Goal: Task Accomplishment & Management: Manage account settings

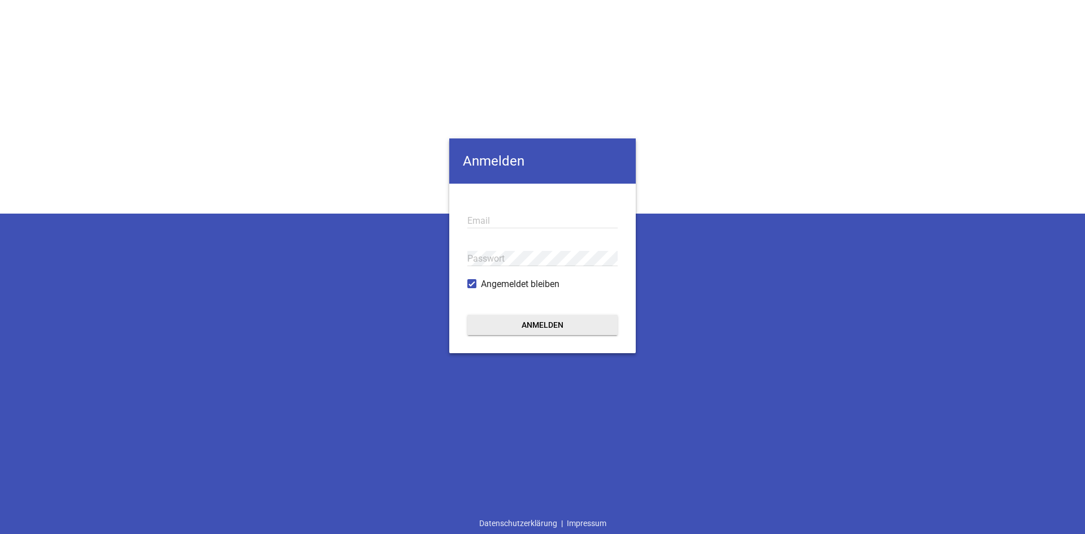
type input "[EMAIL_ADDRESS][PERSON_NAME][DOMAIN_NAME]"
click at [517, 324] on button "Anmelden" at bounding box center [542, 325] width 150 height 20
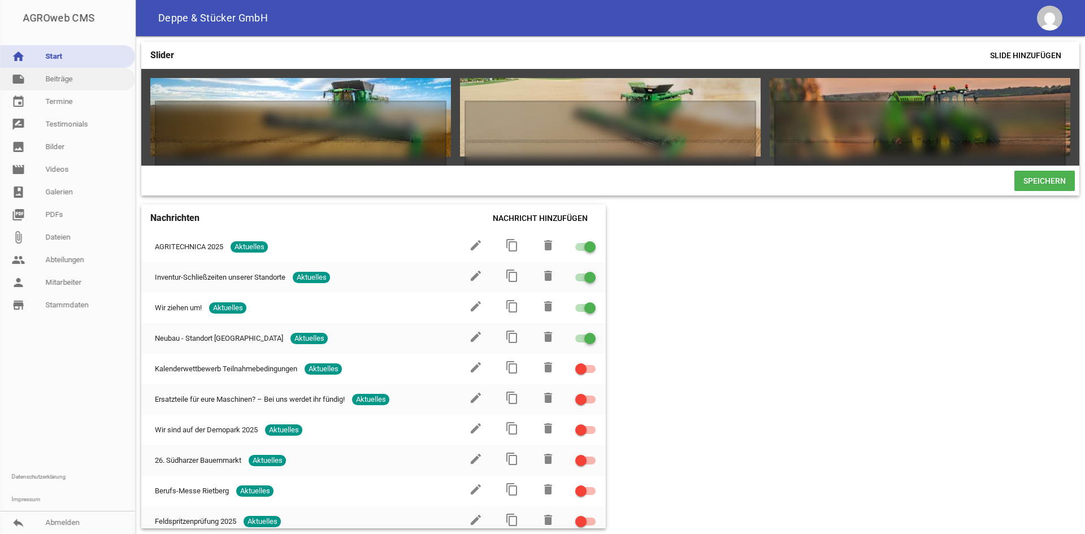
click at [64, 84] on link "note Beiträge" at bounding box center [67, 79] width 135 height 23
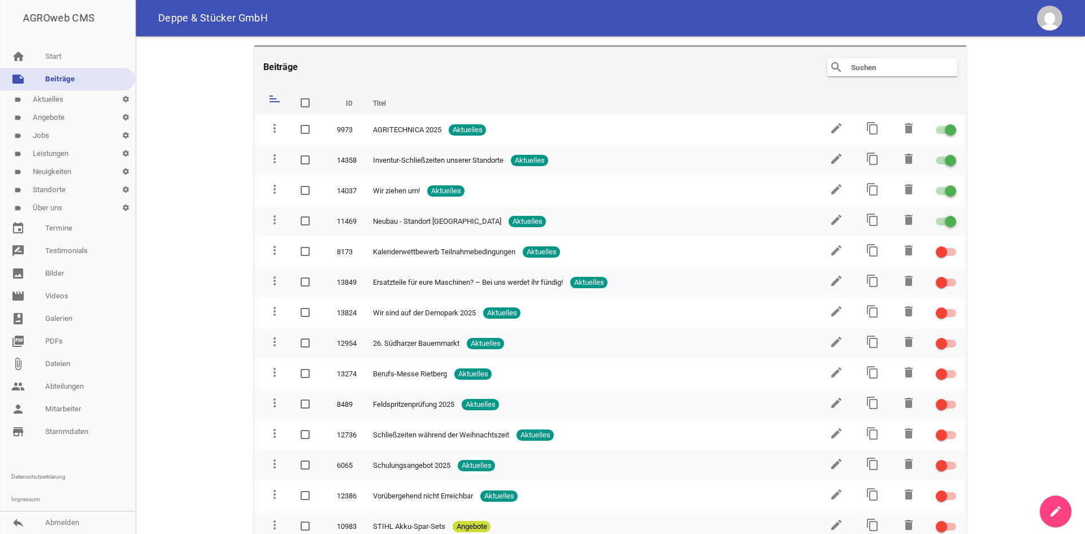
click at [59, 187] on link "label Standorte settings" at bounding box center [67, 190] width 135 height 18
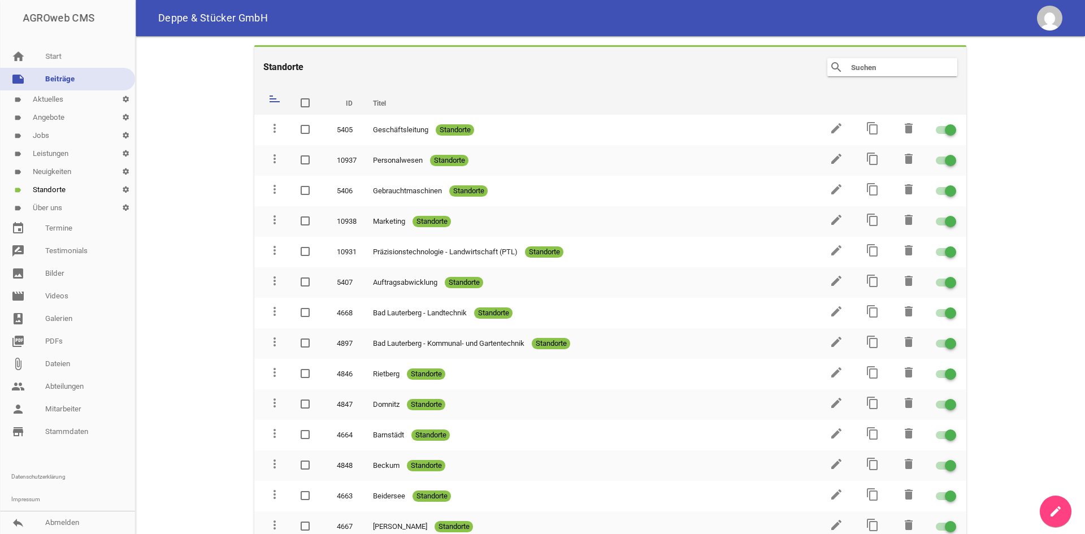
click at [58, 212] on link "label Über uns settings" at bounding box center [67, 208] width 135 height 18
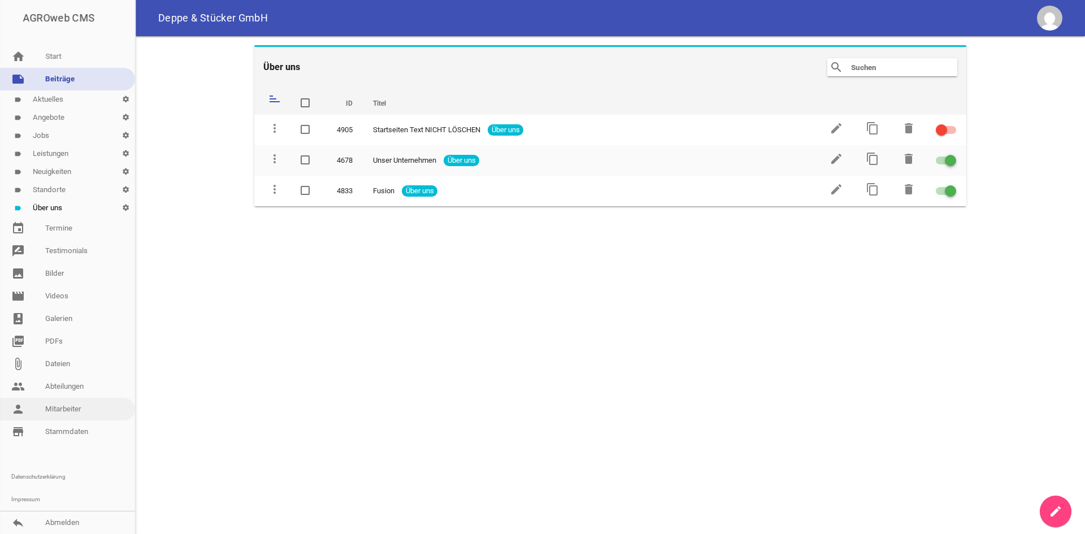
click at [72, 398] on link "person Mitarbeiter" at bounding box center [67, 409] width 135 height 23
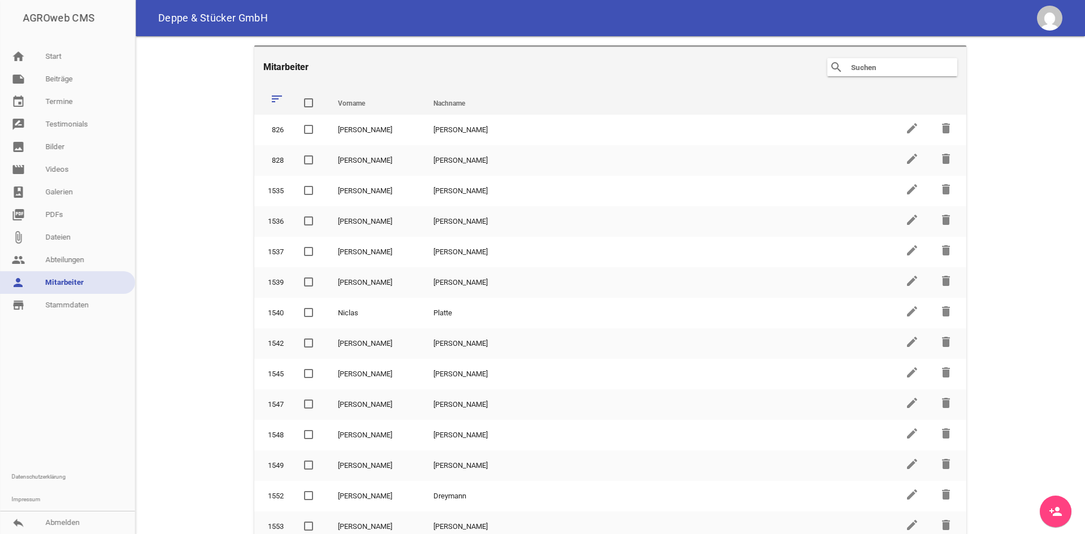
click at [853, 67] on input "text" at bounding box center [895, 67] width 90 height 14
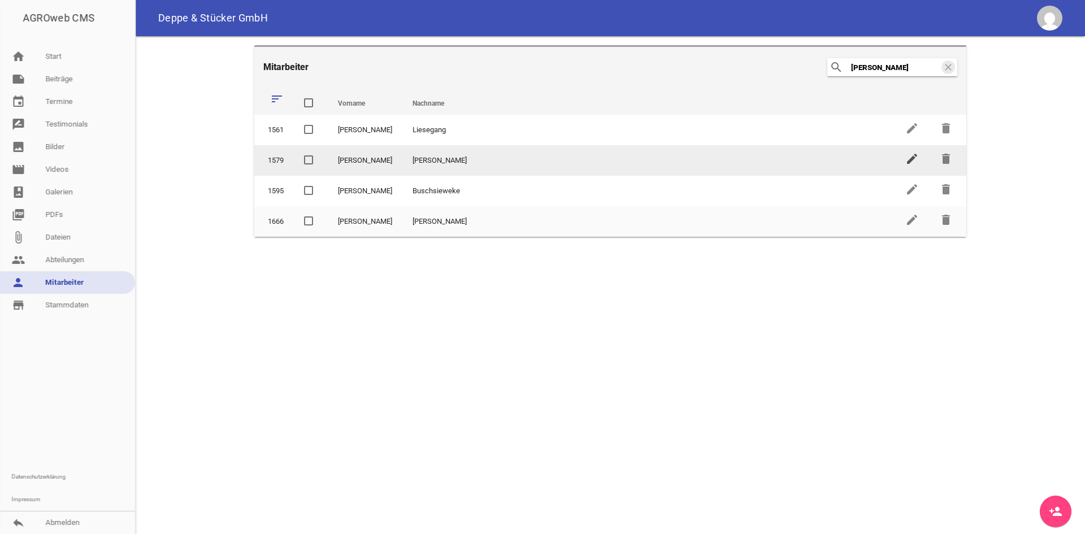
type input "[PERSON_NAME]"
click at [911, 156] on icon "edit" at bounding box center [912, 159] width 14 height 14
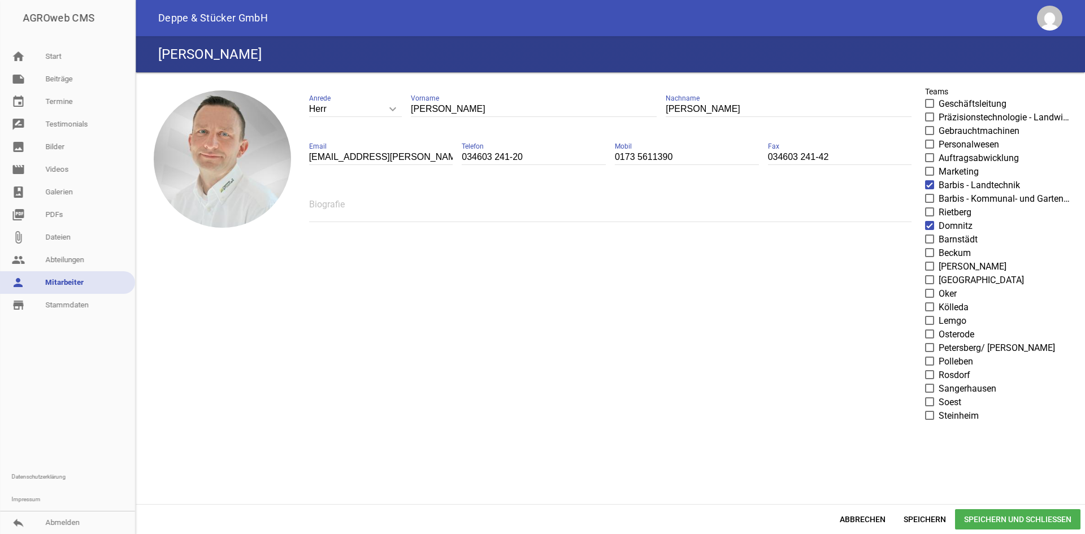
click at [930, 228] on span at bounding box center [929, 225] width 7 height 7
click at [938, 219] on input "Domnitz" at bounding box center [938, 219] width 0 height 0
click at [930, 188] on span at bounding box center [929, 184] width 7 height 7
click at [938, 179] on input "Barbis - Landtechnik" at bounding box center [938, 179] width 0 height 0
click at [973, 517] on span "Speichern und Schließen" at bounding box center [1017, 519] width 125 height 20
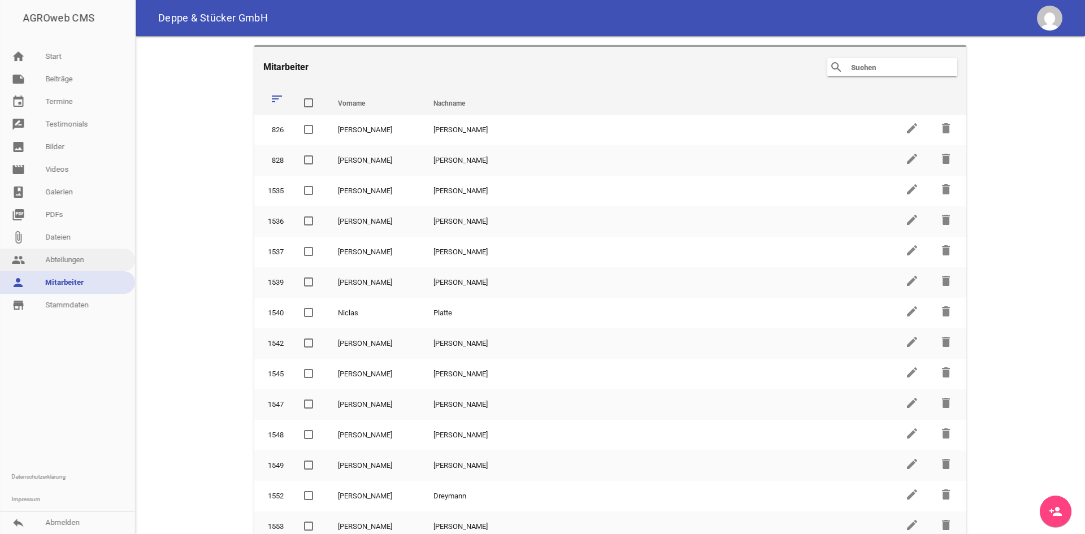
click at [84, 267] on link "people Abteilungen" at bounding box center [67, 260] width 135 height 23
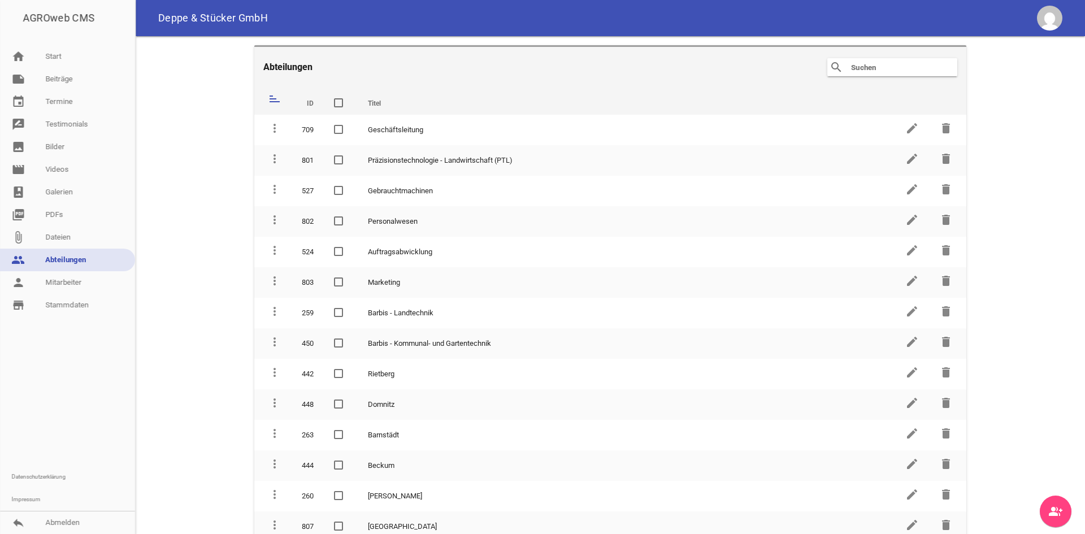
click at [856, 66] on input "text" at bounding box center [895, 67] width 90 height 14
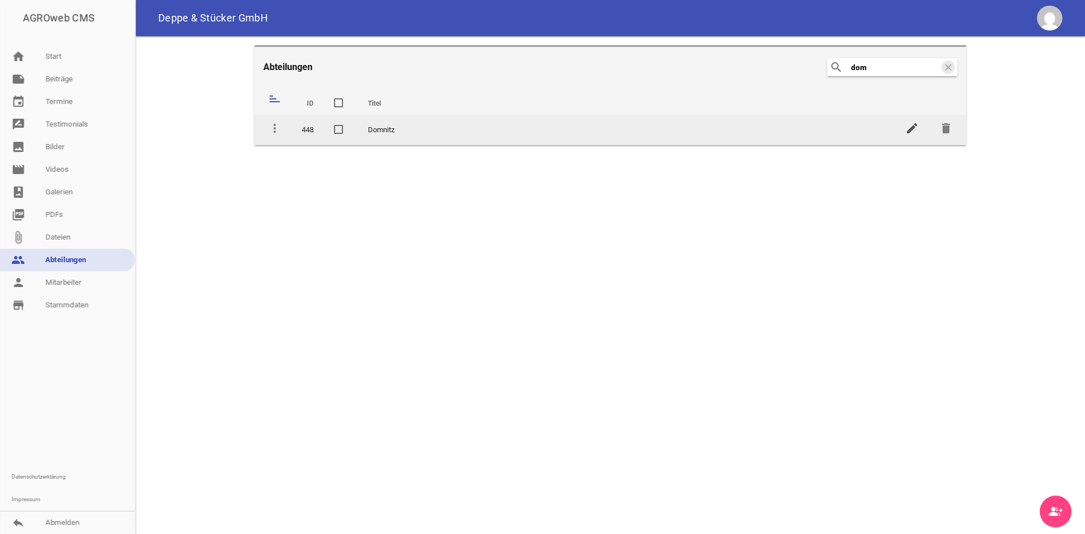
type input "dom"
click at [908, 129] on icon "edit" at bounding box center [912, 128] width 14 height 14
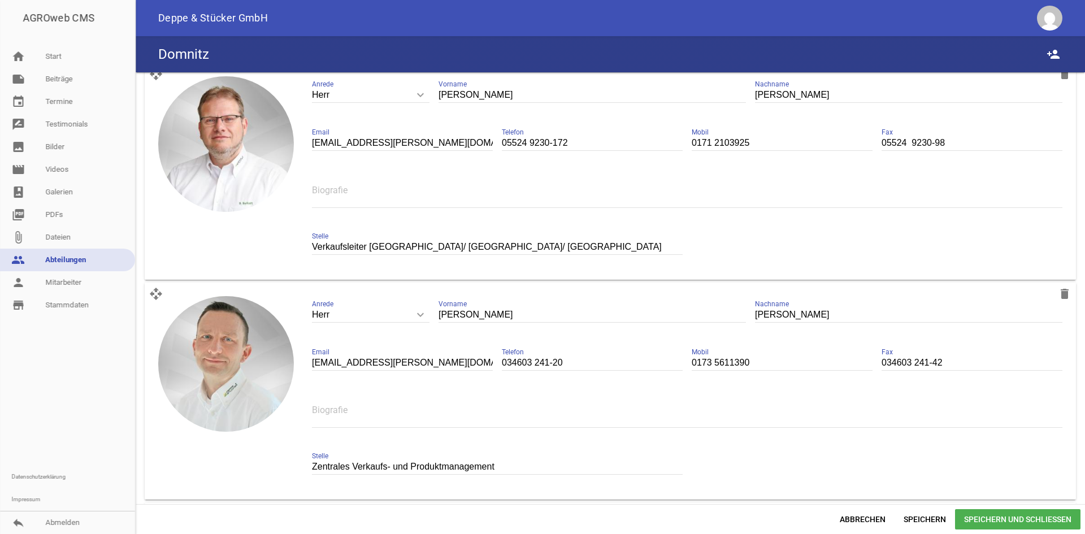
scroll to position [169, 0]
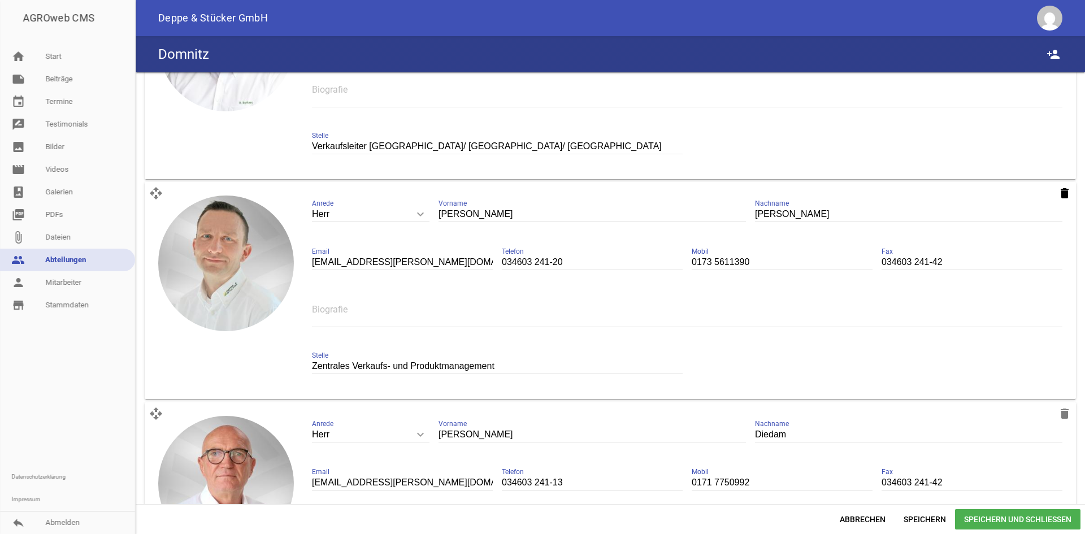
click at [1062, 193] on icon "delete" at bounding box center [1065, 193] width 14 height 14
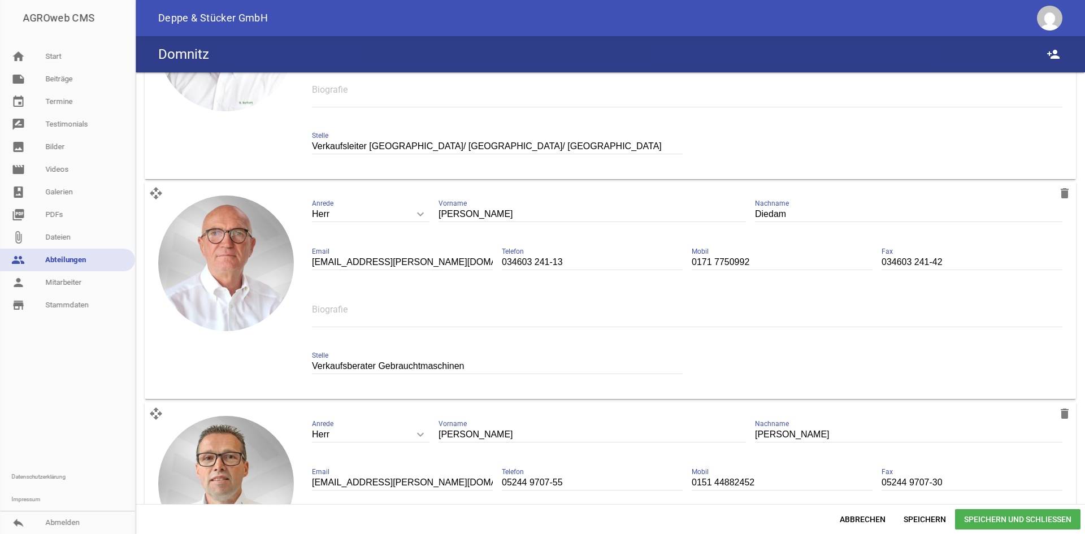
click at [991, 514] on span "Speichern und Schließen" at bounding box center [1017, 519] width 125 height 20
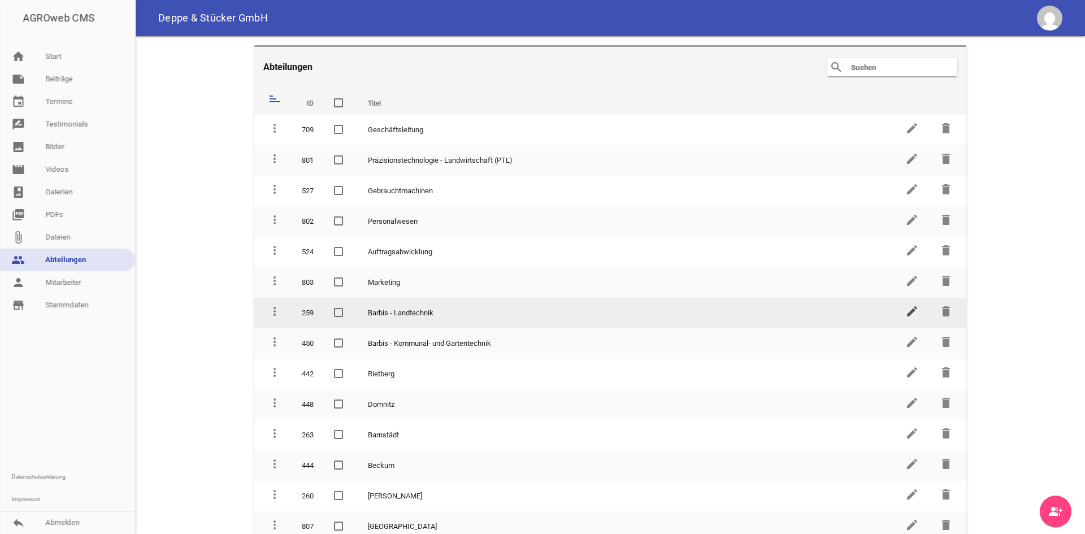
click at [908, 311] on icon "edit" at bounding box center [912, 312] width 14 height 14
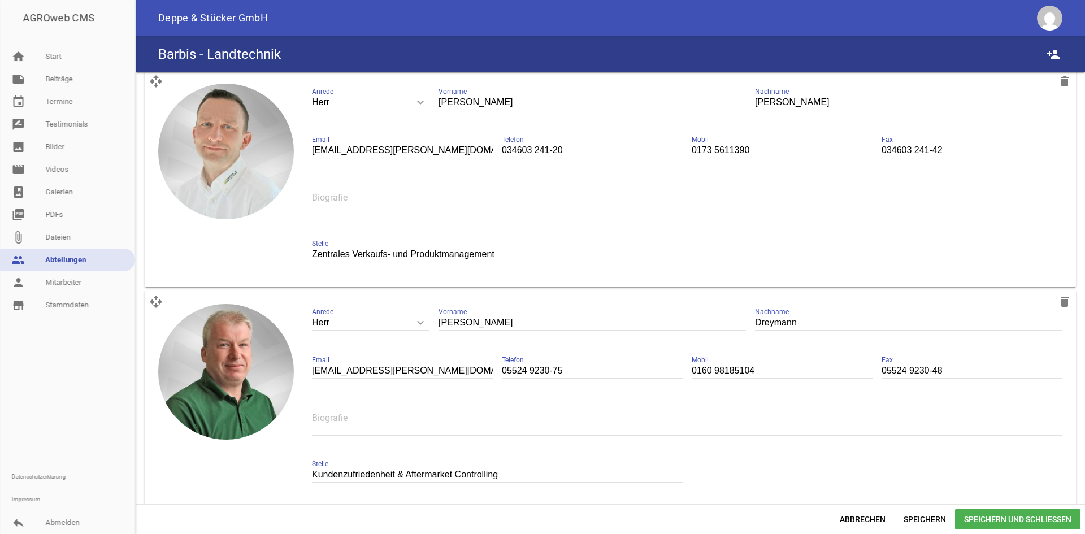
scroll to position [2373, 0]
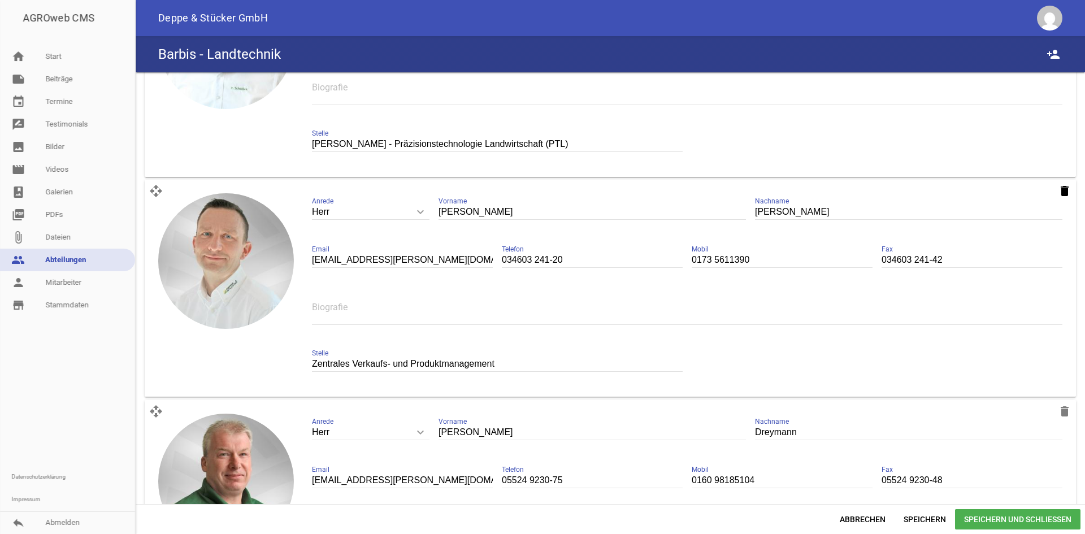
click at [1058, 190] on icon "delete" at bounding box center [1065, 191] width 14 height 14
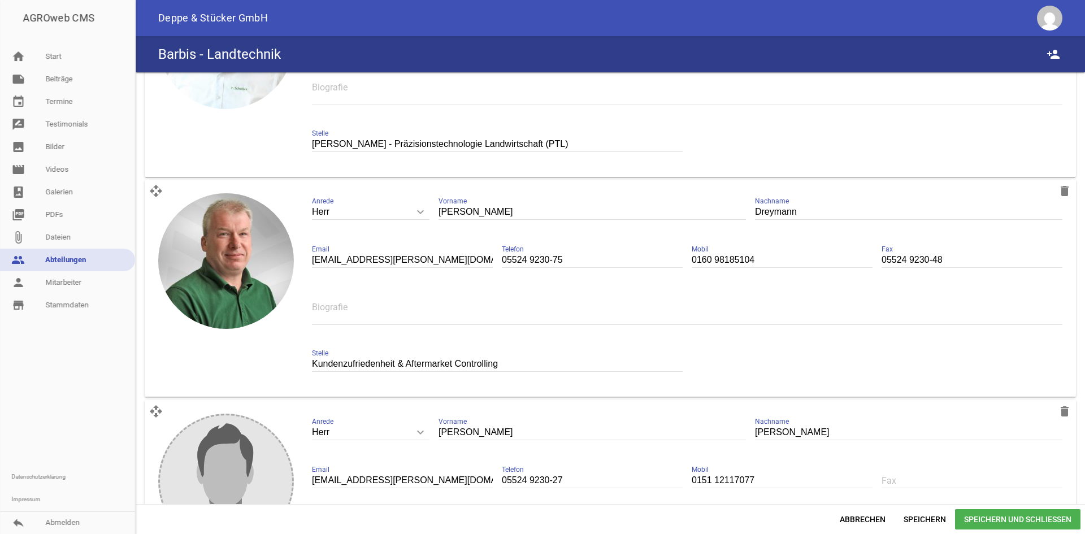
click at [980, 519] on span "Speichern und Schließen" at bounding box center [1017, 519] width 125 height 20
